Goal: Information Seeking & Learning: Learn about a topic

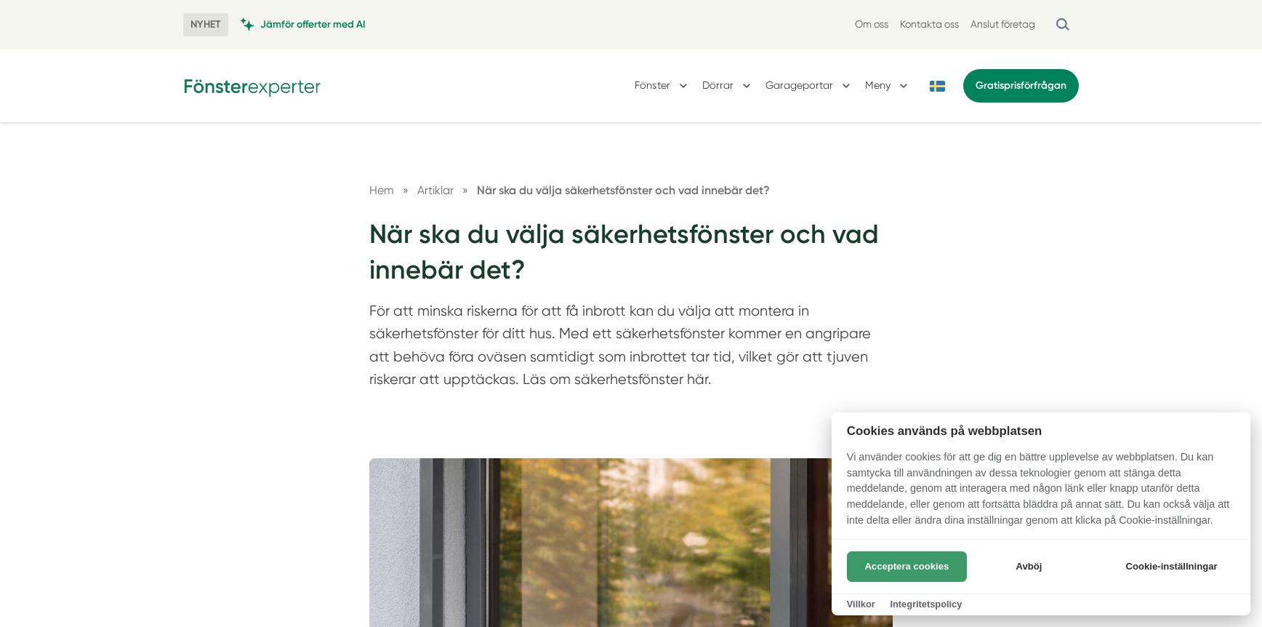
click at [903, 573] on button "Acceptera cookies" at bounding box center [907, 566] width 120 height 31
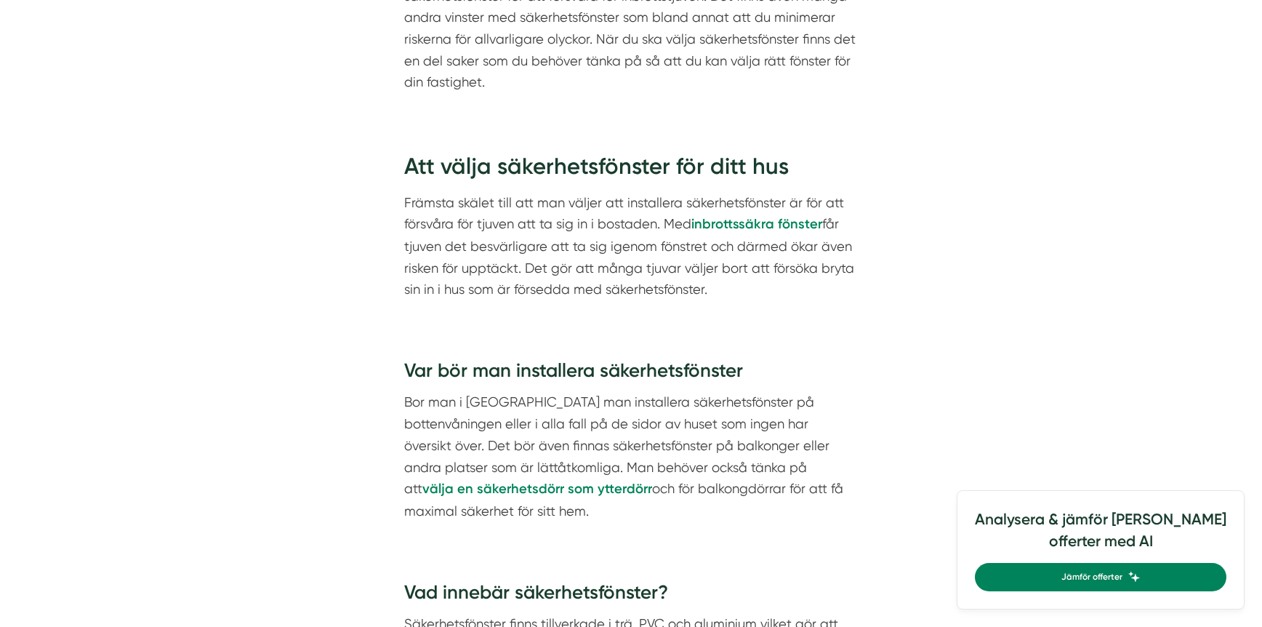
scroll to position [945, 0]
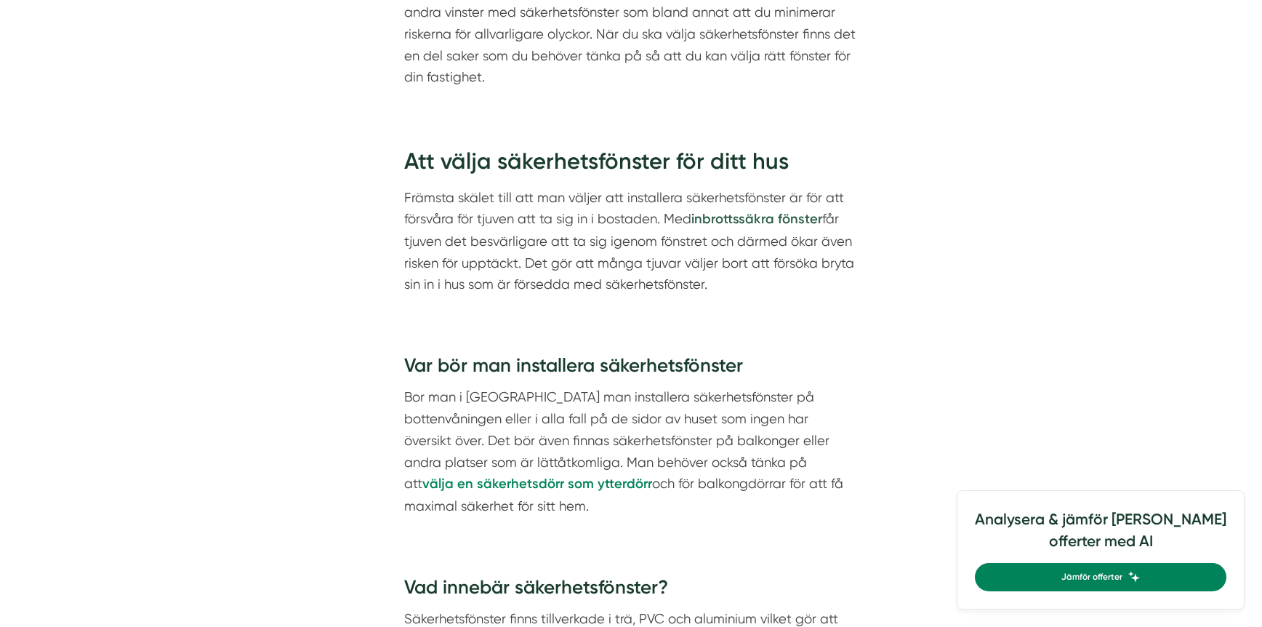
click at [738, 220] on strong "inbrottssäkra fönster" at bounding box center [756, 219] width 131 height 16
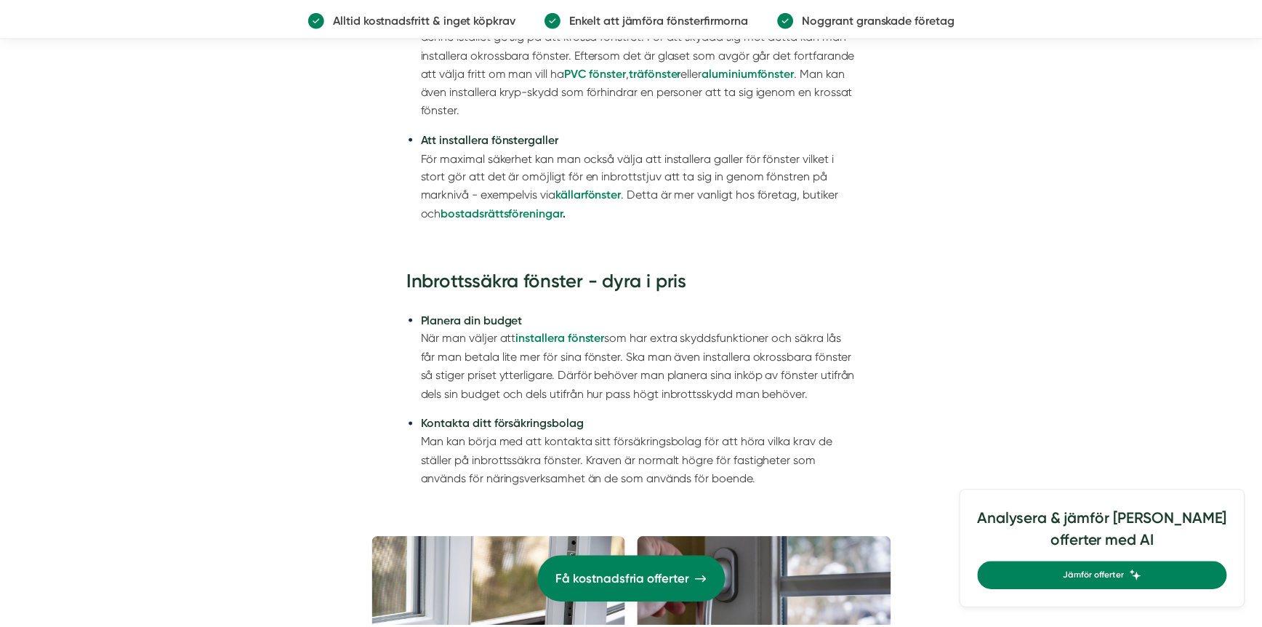
scroll to position [2254, 0]
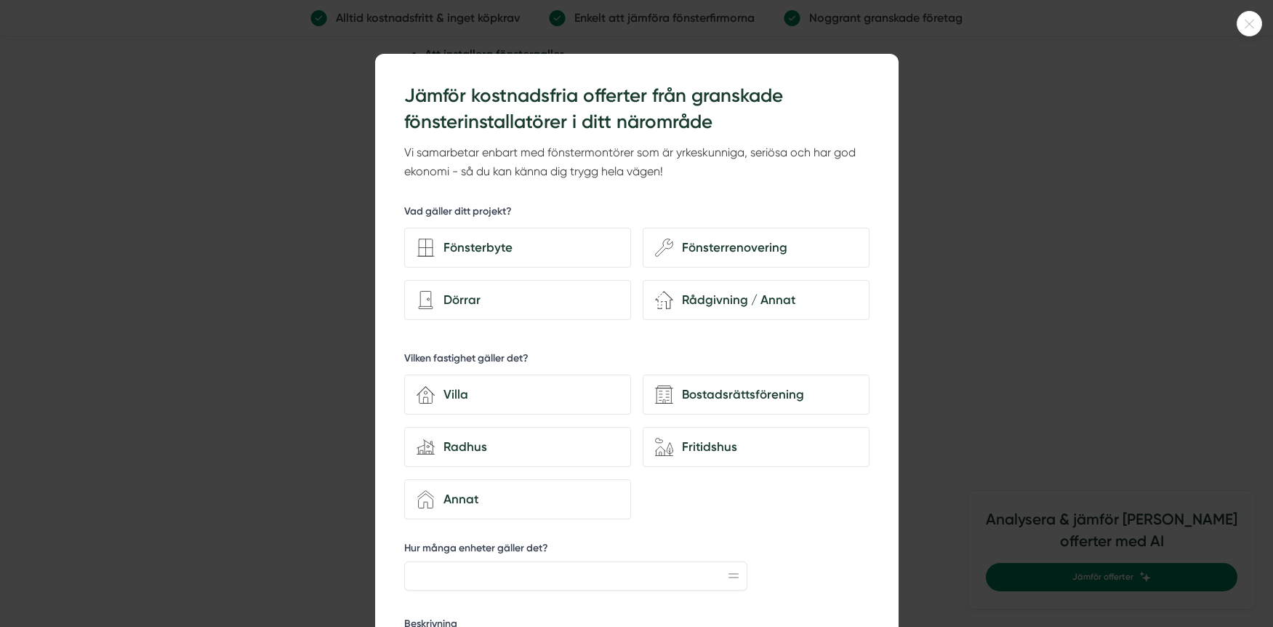
click at [1248, 23] on icon at bounding box center [1249, 24] width 24 height 9
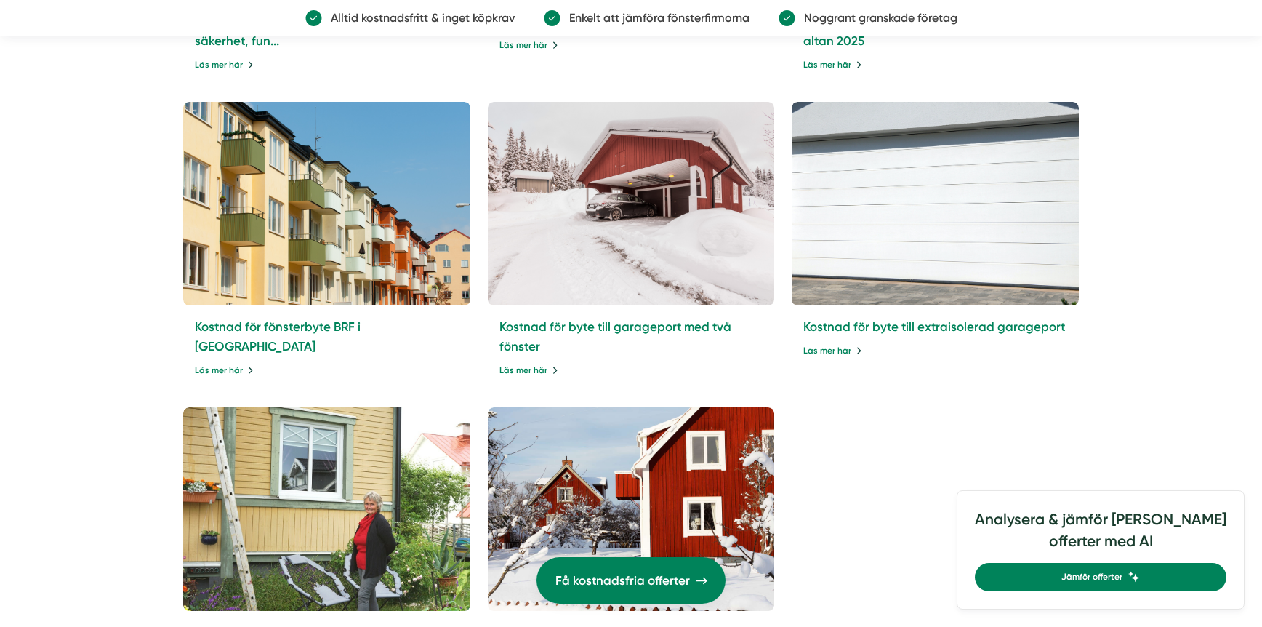
scroll to position [3635, 0]
